Goal: Transaction & Acquisition: Purchase product/service

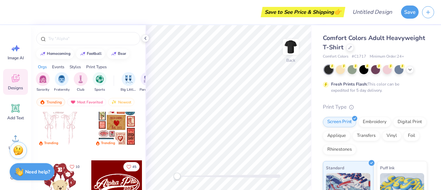
scroll to position [78, 0]
click at [288, 49] on img at bounding box center [291, 47] width 28 height 28
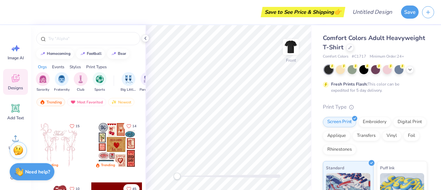
scroll to position [56, 0]
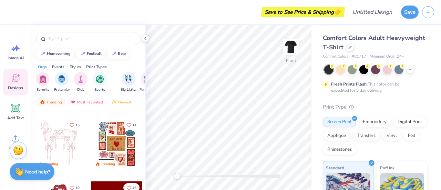
click at [109, 148] on div at bounding box center [116, 144] width 51 height 51
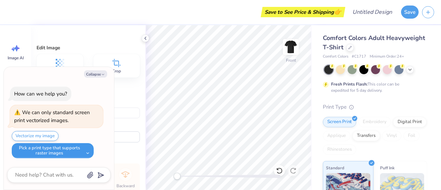
click at [89, 155] on button "Pick a print type that supports raster images" at bounding box center [53, 150] width 82 height 15
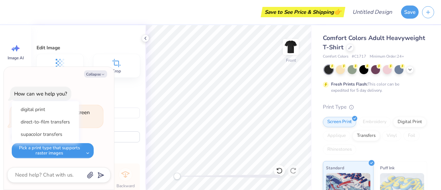
click at [89, 155] on button "Pick a print type that supports raster images" at bounding box center [53, 150] width 82 height 15
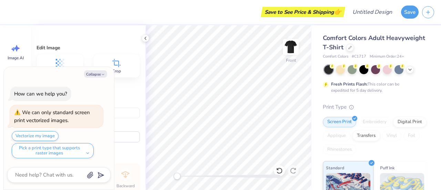
click at [123, 154] on div "Arrange" at bounding box center [88, 156] width 103 height 7
click at [100, 74] on button "Collapse" at bounding box center [95, 73] width 23 height 7
type textarea "x"
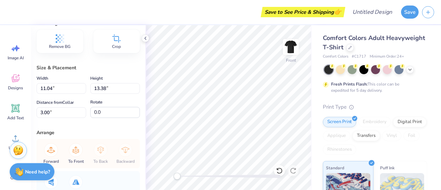
scroll to position [0, 0]
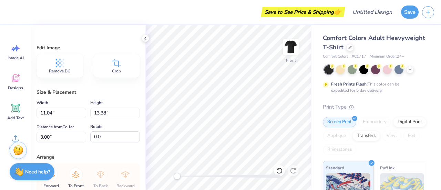
click at [67, 70] on span "Remove BG" at bounding box center [60, 71] width 22 height 6
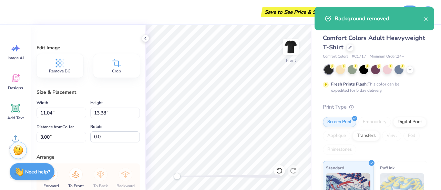
type input "10.73"
type input "13.01"
type input "3.19"
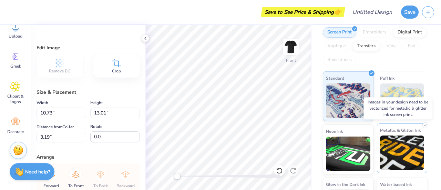
scroll to position [102, 0]
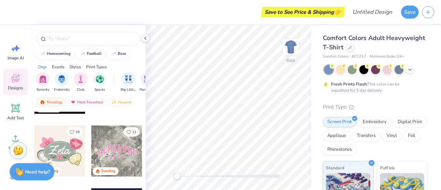
scroll to position [366, 0]
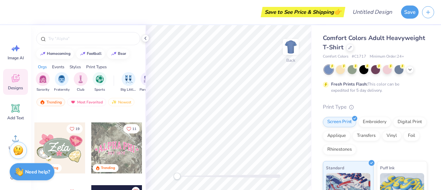
click at [34, 154] on div at bounding box center [8, 147] width 51 height 51
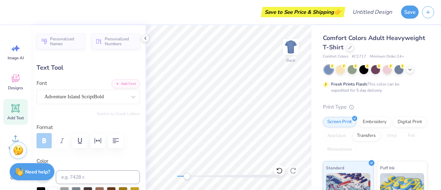
scroll to position [6, 1]
type textarea "[DEMOGRAPHIC_DATA]"
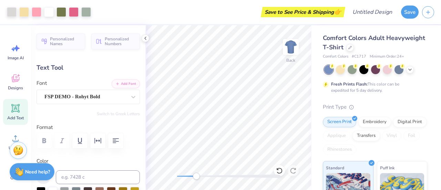
type input "0.0"
type input "0.39"
type input "0.26"
type input "4.67"
type input "16.5"
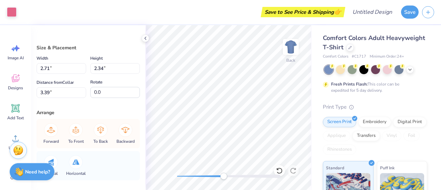
type input "2.71"
type input "2.34"
type input "3.39"
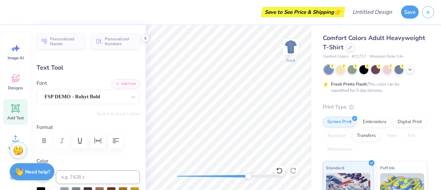
type textarea "U"
type textarea "J"
type textarea "[DEMOGRAPHIC_DATA] IS Good"
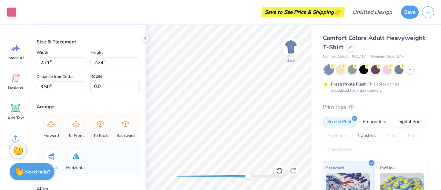
scroll to position [0, 0]
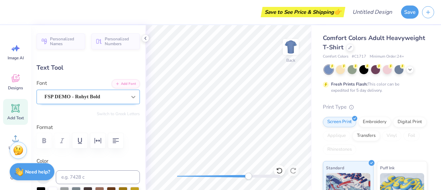
click at [127, 91] on div at bounding box center [133, 97] width 12 height 12
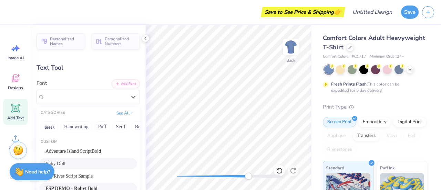
click at [83, 160] on div "Baby Doll" at bounding box center [87, 163] width 85 height 7
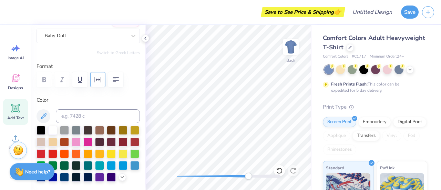
scroll to position [63, 0]
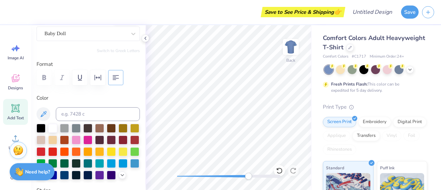
click at [122, 79] on button "button" at bounding box center [115, 77] width 15 height 15
click at [120, 79] on button "button" at bounding box center [115, 77] width 15 height 15
click at [83, 82] on button "button" at bounding box center [79, 77] width 15 height 15
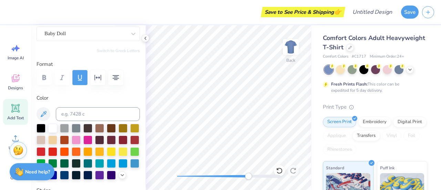
click at [83, 82] on button "button" at bounding box center [79, 77] width 15 height 15
click at [99, 80] on icon "button" at bounding box center [98, 77] width 8 height 8
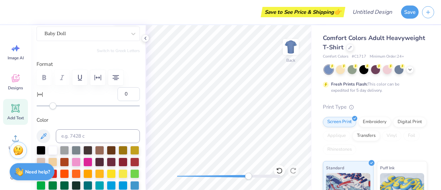
type input "17"
click at [67, 105] on div at bounding box center [88, 105] width 103 height 1
type input "-12"
click at [43, 104] on div at bounding box center [88, 105] width 103 height 7
type input "31"
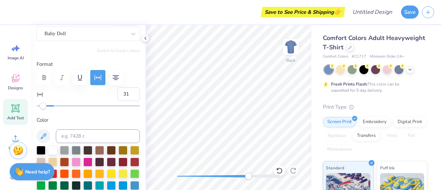
click at [79, 104] on div at bounding box center [88, 105] width 103 height 7
type input "20"
click at [69, 104] on div at bounding box center [88, 105] width 103 height 7
type input "11"
click at [62, 105] on div at bounding box center [88, 105] width 103 height 1
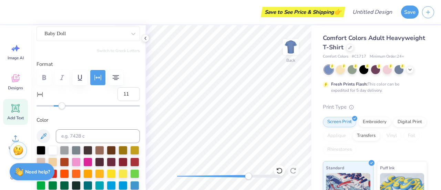
type input "-4"
click at [50, 107] on div at bounding box center [88, 105] width 103 height 7
type input "11"
click at [62, 106] on div at bounding box center [88, 105] width 103 height 1
type input "4"
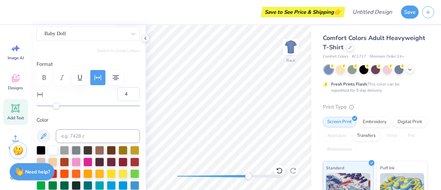
click at [56, 106] on div at bounding box center [88, 105] width 103 height 7
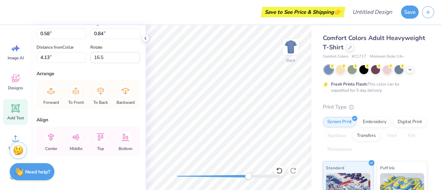
scroll to position [412, 0]
click at [43, 33] on input "0.58" at bounding box center [62, 33] width 50 height 11
type input "1.77"
type input "2.21"
type input "3.45"
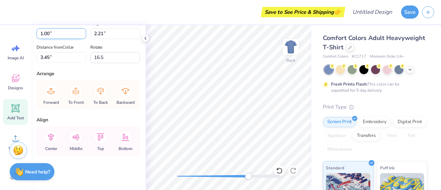
type input "1.00"
type input "1.25"
type input "3.93"
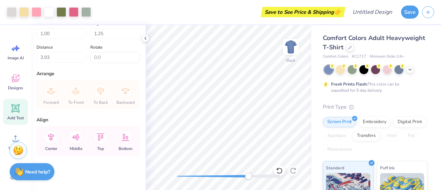
type input "0.0"
drag, startPoint x: 241, startPoint y: 177, endPoint x: 216, endPoint y: 176, distance: 24.8
drag, startPoint x: 241, startPoint y: 178, endPoint x: 228, endPoint y: 179, distance: 12.8
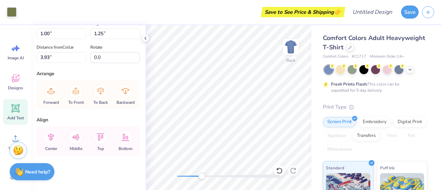
type input "0.92"
type input "1.41"
type input "6.05"
type input "-60.3"
type input "0"
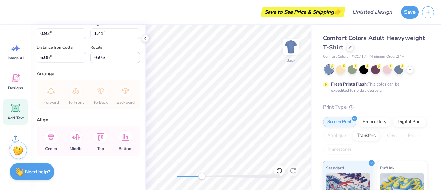
scroll to position [6, 3]
type textarea "S"
type textarea "[DEMOGRAPHIC_DATA]:13"
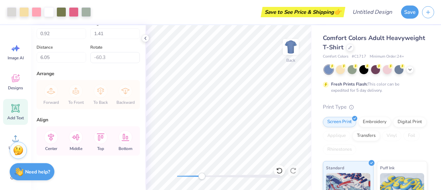
type input "0.0"
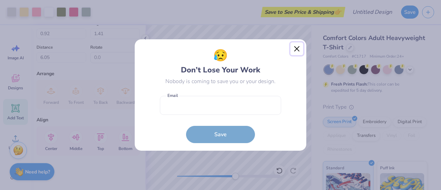
click at [299, 47] on button "Close" at bounding box center [296, 48] width 13 height 13
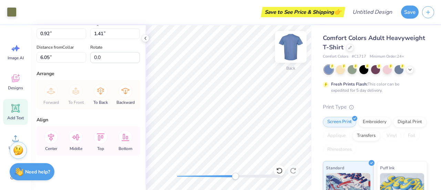
type input "0.86"
type input "0.66"
type input "7.94"
type input "-25.5"
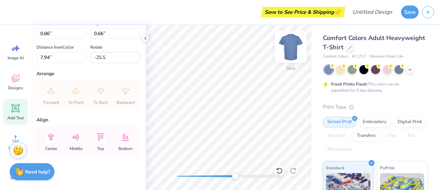
type textarea "2"
type textarea "Love All"
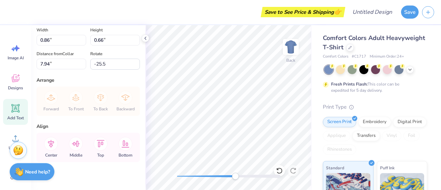
scroll to position [393, 0]
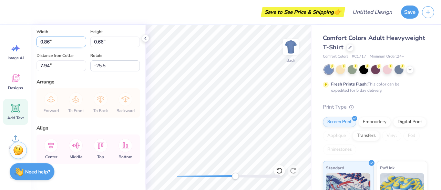
click at [50, 47] on input "0.86" at bounding box center [62, 42] width 50 height 11
click at [50, 47] on input "0.8" at bounding box center [62, 42] width 50 height 11
type input "1.20"
type input "0.86"
type input "7.85"
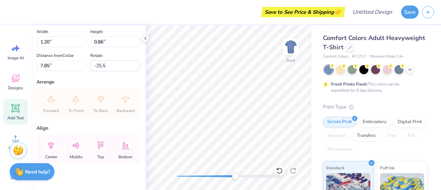
scroll to position [6, 1]
type textarea "Love All"
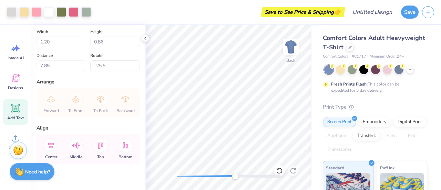
type input "0.0"
click at [342, 71] on div at bounding box center [340, 68] width 9 height 9
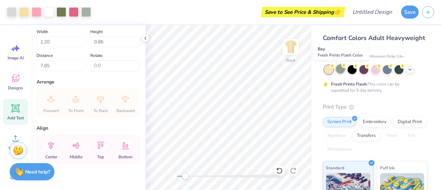
click at [342, 71] on div at bounding box center [340, 68] width 9 height 9
click at [350, 70] on div at bounding box center [352, 68] width 9 height 9
click at [376, 73] on div at bounding box center [375, 68] width 9 height 9
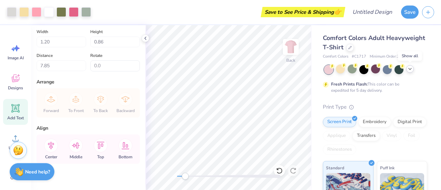
click at [412, 69] on icon at bounding box center [410, 69] width 6 height 6
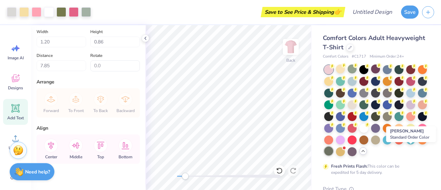
click at [333, 153] on div at bounding box center [328, 150] width 9 height 9
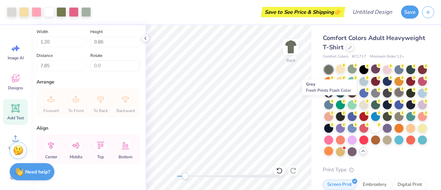
click at [394, 97] on div at bounding box center [398, 92] width 9 height 9
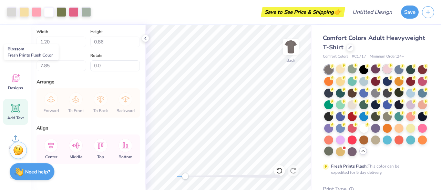
click at [389, 69] on div at bounding box center [387, 68] width 9 height 9
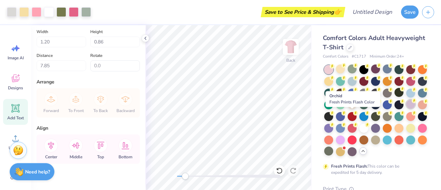
click at [406, 109] on div at bounding box center [410, 104] width 9 height 9
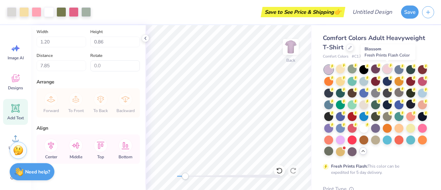
click at [386, 71] on div at bounding box center [387, 68] width 9 height 9
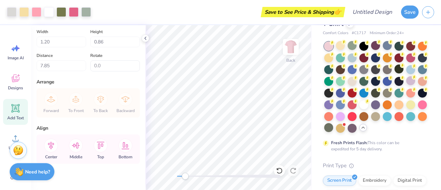
scroll to position [0, 0]
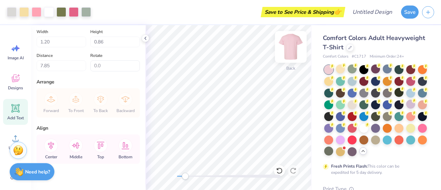
click at [296, 49] on img at bounding box center [291, 47] width 28 height 28
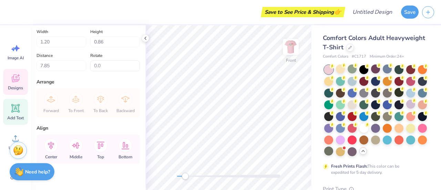
click at [13, 87] on span "Designs" at bounding box center [15, 88] width 15 height 6
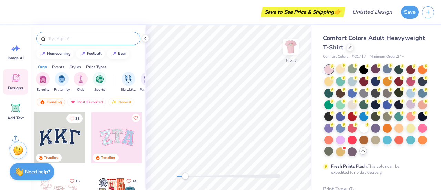
click at [76, 40] on input "text" at bounding box center [92, 38] width 88 height 7
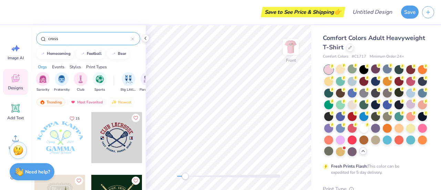
type input "cross"
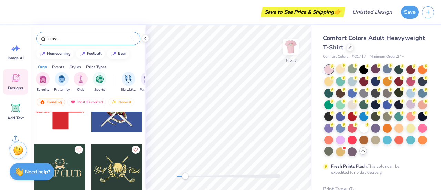
scroll to position [345, 0]
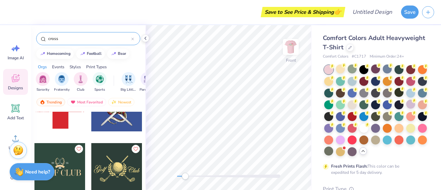
click at [132, 38] on icon at bounding box center [132, 39] width 3 height 3
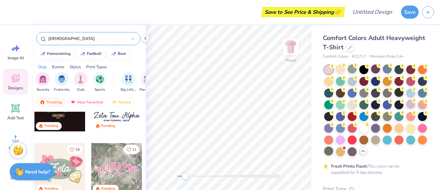
type input "[DEMOGRAPHIC_DATA]"
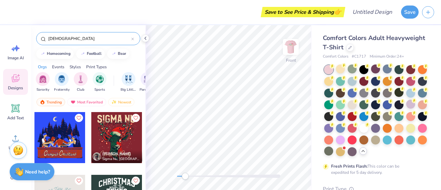
scroll to position [47, 0]
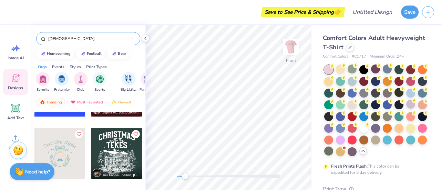
click at [131, 39] on icon at bounding box center [132, 39] width 3 height 3
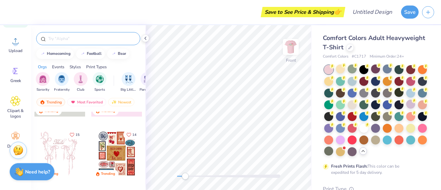
scroll to position [112, 0]
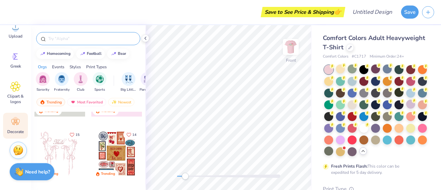
click at [16, 126] on icon at bounding box center [15, 122] width 10 height 10
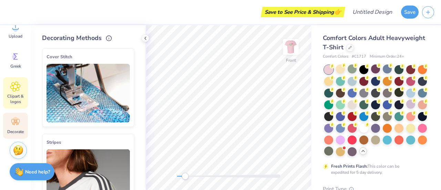
click at [18, 95] on span "Clipart & logos" at bounding box center [15, 98] width 23 height 11
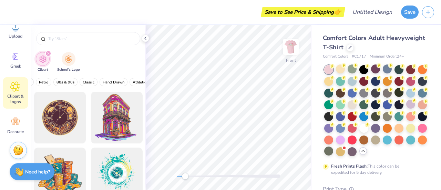
scroll to position [0, 189]
click at [81, 81] on span "Classic" at bounding box center [85, 82] width 12 height 5
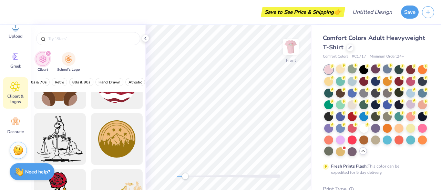
scroll to position [118, 0]
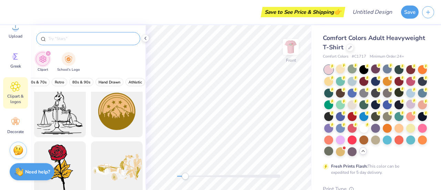
click at [92, 38] on input "text" at bounding box center [92, 38] width 88 height 7
type input "cross"
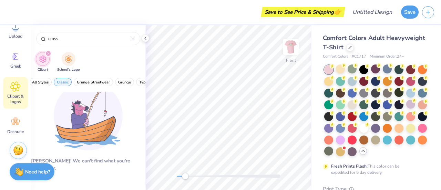
scroll to position [0, 0]
click at [70, 81] on span "Classic" at bounding box center [70, 82] width 12 height 5
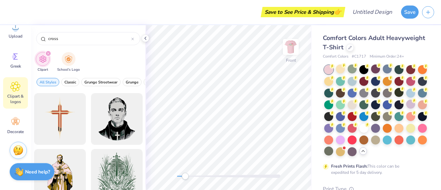
scroll to position [712, 0]
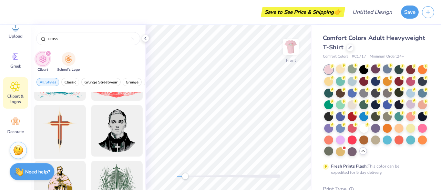
click at [61, 140] on div at bounding box center [59, 130] width 57 height 57
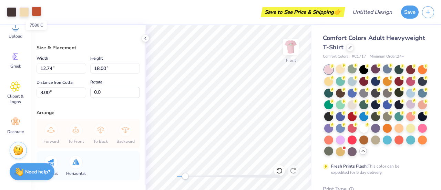
click at [39, 15] on div at bounding box center [37, 12] width 10 height 10
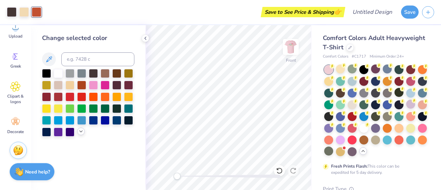
click at [83, 131] on icon at bounding box center [81, 131] width 6 height 6
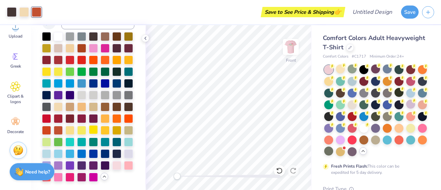
scroll to position [51, 0]
click at [110, 43] on div at bounding box center [105, 47] width 9 height 9
click at [98, 43] on div at bounding box center [93, 47] width 9 height 9
click at [25, 14] on div at bounding box center [24, 12] width 10 height 10
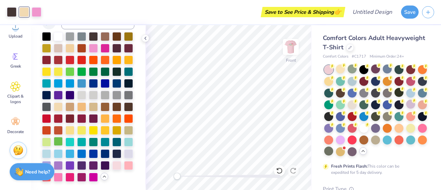
click at [63, 137] on div at bounding box center [58, 141] width 9 height 9
click at [51, 143] on div at bounding box center [46, 141] width 9 height 9
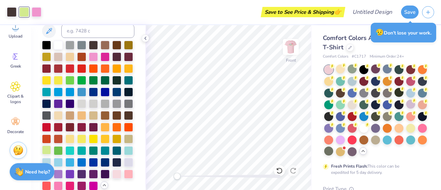
scroll to position [28, 0]
click at [101, 84] on div at bounding box center [105, 79] width 9 height 9
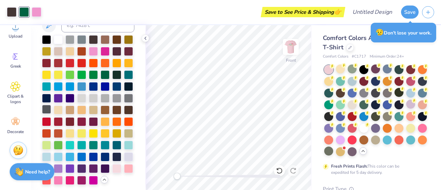
scroll to position [34, 0]
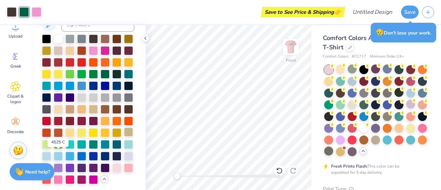
click at [124, 136] on div at bounding box center [128, 131] width 9 height 9
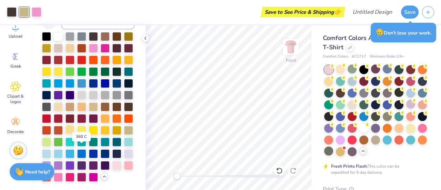
scroll to position [40, 0]
click at [110, 46] on div at bounding box center [105, 47] width 9 height 9
click at [50, 32] on div at bounding box center [46, 35] width 9 height 9
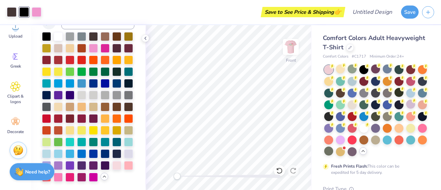
scroll to position [47, 0]
click at [98, 131] on div at bounding box center [93, 129] width 9 height 9
click at [86, 132] on div at bounding box center [81, 129] width 9 height 9
click at [86, 125] on div at bounding box center [81, 129] width 9 height 9
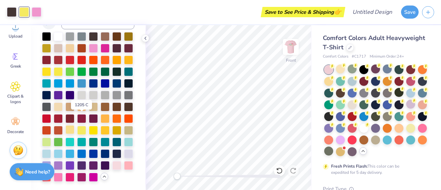
click at [74, 125] on div at bounding box center [69, 129] width 9 height 9
click at [39, 8] on div at bounding box center [37, 12] width 10 height 10
click at [124, 78] on div at bounding box center [128, 82] width 9 height 9
click at [86, 125] on div at bounding box center [81, 129] width 9 height 9
click at [17, 13] on div at bounding box center [12, 12] width 10 height 10
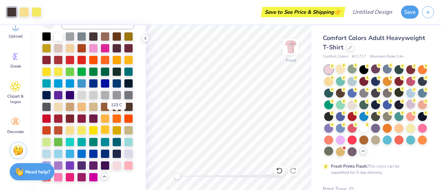
click at [110, 125] on div at bounding box center [105, 129] width 9 height 9
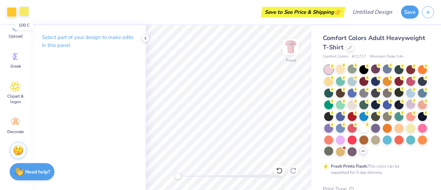
click at [19, 13] on div at bounding box center [24, 12] width 10 height 10
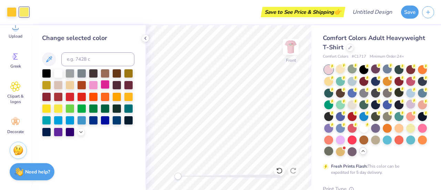
click at [109, 87] on div at bounding box center [105, 84] width 9 height 9
click at [10, 11] on div at bounding box center [12, 12] width 10 height 10
click at [92, 85] on div at bounding box center [93, 84] width 9 height 9
click at [146, 39] on polyline at bounding box center [145, 38] width 1 height 3
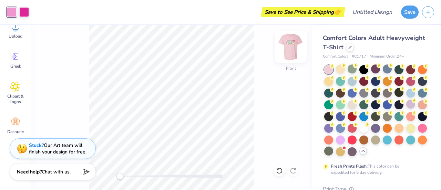
click at [292, 50] on img at bounding box center [291, 47] width 28 height 28
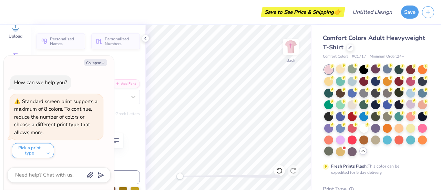
type textarea "x"
type textarea "[DEMOGRAPHIC_DATA]"
type textarea "x"
type textarea "Jes"
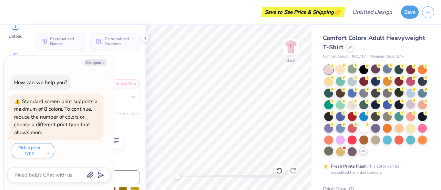
type textarea "x"
type textarea "Je"
type textarea "x"
type textarea "J"
type textarea "x"
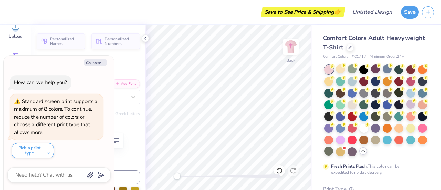
type textarea "x"
type textarea "S"
type textarea "x"
type textarea "Sa"
type textarea "x"
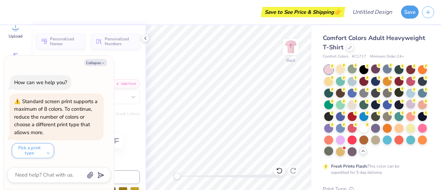
type textarea "Sav"
type textarea "x"
type textarea "Saved"
type textarea "x"
type input "5.78"
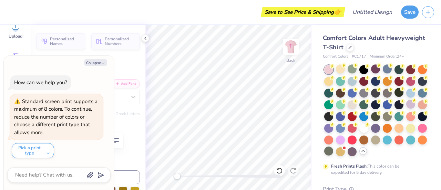
type input "2.21"
type input "4.71"
type textarea "x"
type textarea "Sav\ed"
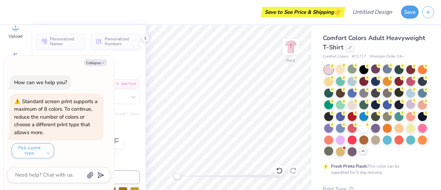
type textarea "x"
type textarea "Saved"
type textarea "x"
type textarea "Saed"
type textarea "x"
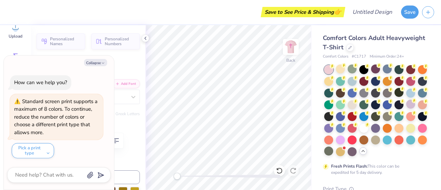
type textarea "SaVed"
type textarea "x"
type textarea "SaVed"
type textarea "x"
type textarea "SaVe"
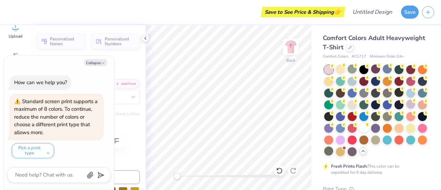
type textarea "x"
type textarea "SaV"
type textarea "x"
type textarea "Sa"
type textarea "x"
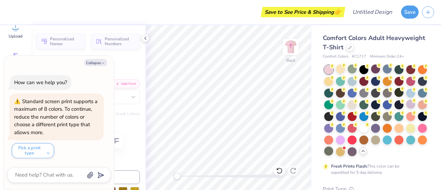
type textarea "S"
type textarea "x"
type textarea "SA"
type textarea "x"
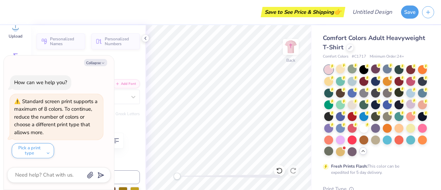
type textarea "SAV"
type textarea "x"
type textarea "SAVE"
type textarea "x"
type textarea "SAVED"
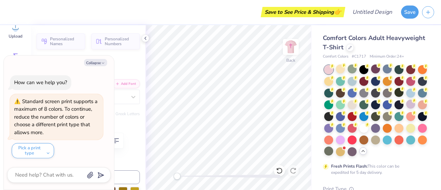
scroll to position [6, 1]
click at [97, 65] on button "Collapse" at bounding box center [95, 62] width 23 height 7
click at [102, 63] on icon "button" at bounding box center [103, 63] width 4 height 4
type textarea "x"
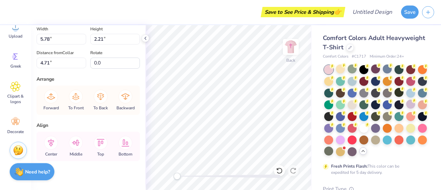
scroll to position [359, 0]
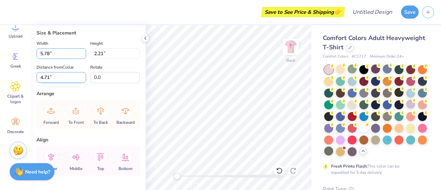
drag, startPoint x: 51, startPoint y: 64, endPoint x: 55, endPoint y: 92, distance: 28.2
click at [55, 83] on div "Width 5.78 5.78 " Height 2.21 2.21 " Distance from Collar 4.71 4.71 " Rotate 0.0" at bounding box center [88, 61] width 103 height 44
type input "7.41"
type input "1.91"
type input "4.87"
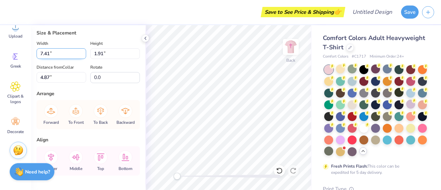
click at [43, 59] on input "7.41" at bounding box center [62, 53] width 50 height 11
type input "6.41"
type input "1.65"
type input "5.00"
type input "5.41"
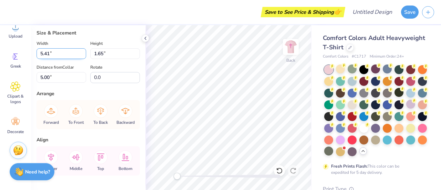
type input "1.39"
type input "5.12"
